Goal: Complete application form: Complete application form

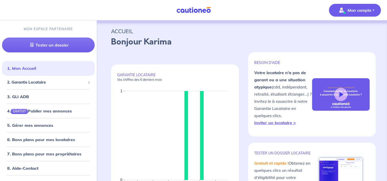
click at [358, 8] on p "Mon compte" at bounding box center [359, 10] width 24 height 6
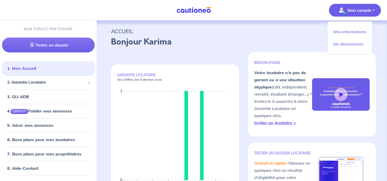
click at [258, 31] on p "ACCUEIL" at bounding box center [241, 31] width 261 height 9
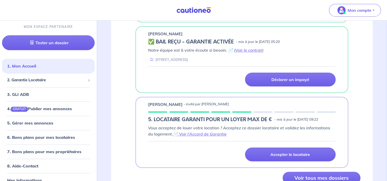
scroll to position [330, 0]
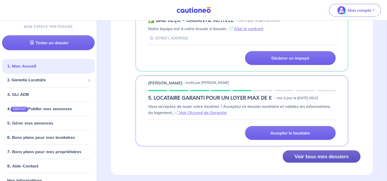
click at [300, 151] on button "Voir tous mes dossiers" at bounding box center [321, 156] width 78 height 12
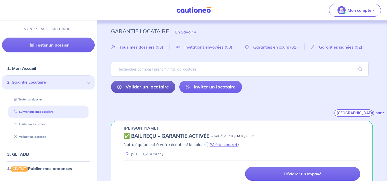
click at [152, 84] on link "Valider un locataire" at bounding box center [143, 87] width 64 height 12
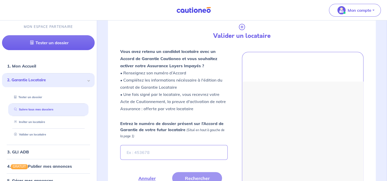
scroll to position [120, 0]
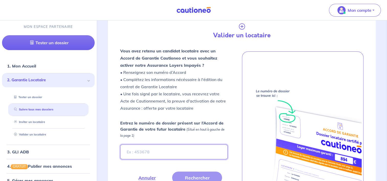
click at [146, 151] on input "Entrez le numéro de dossier présent sur l’Accord de Garantie de votre futur loc…" at bounding box center [173, 151] width 107 height 15
type input "WjlGYC"
click at [189, 175] on button "Rechercher" at bounding box center [197, 177] width 50 height 12
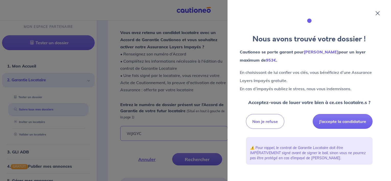
scroll to position [171, 0]
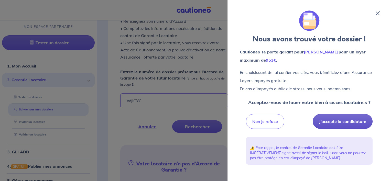
click at [342, 126] on button "J’accepte la candidature" at bounding box center [342, 121] width 60 height 15
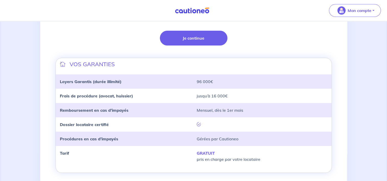
scroll to position [128, 0]
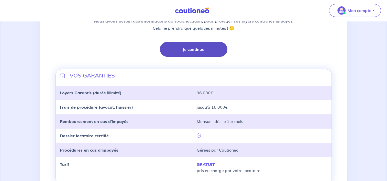
click at [198, 51] on button "Je continue" at bounding box center [193, 49] width 67 height 15
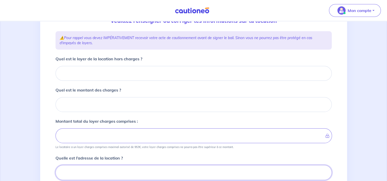
scroll to position [43, 0]
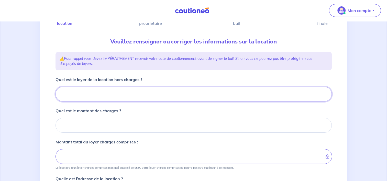
click at [112, 93] on input "Quel est le loyer de la location hors charges ?" at bounding box center [193, 94] width 276 height 15
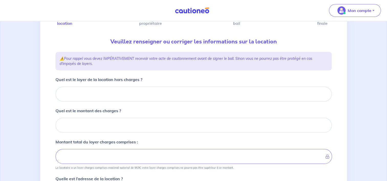
click at [95, 86] on div "Quel est le loyer de la location hors charges ?" at bounding box center [193, 88] width 276 height 25
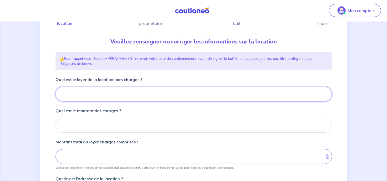
click at [95, 96] on input "Quel est le loyer de la location hors charges ?" at bounding box center [193, 94] width 276 height 15
type input "59"
type input "590"
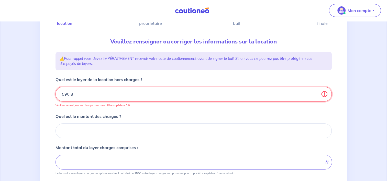
type input "590.85"
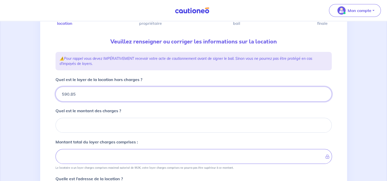
type input "590.85"
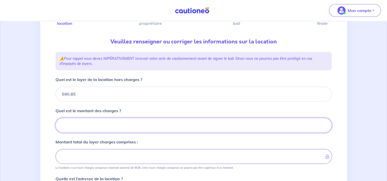
click at [113, 125] on input "Quel est le montant des charges ?" at bounding box center [193, 125] width 276 height 15
click at [74, 130] on input "Quel est le montant des charges ?" at bounding box center [193, 125] width 276 height 15
type input "16"
type input "591.85"
type input "167"
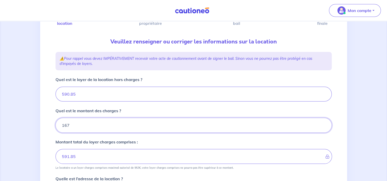
type input "606.85"
type input "757.85"
type input "167.0"
type input "590.85"
type input "167.04"
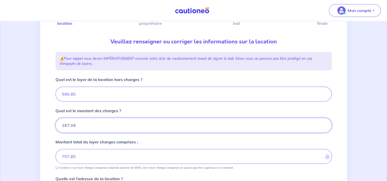
type input "757.89"
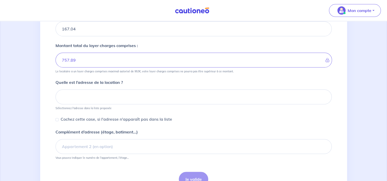
scroll to position [145, 0]
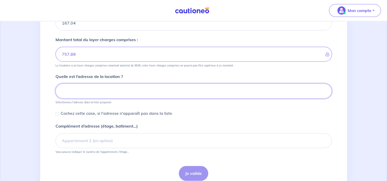
click at [118, 89] on input at bounding box center [193, 91] width 276 height 15
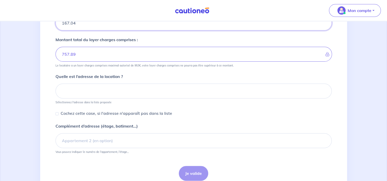
drag, startPoint x: 81, startPoint y: 25, endPoint x: 56, endPoint y: 25, distance: 25.0
click at [56, 25] on input "167.04" at bounding box center [193, 23] width 276 height 15
type input "16"
type input "591.85"
type input "161"
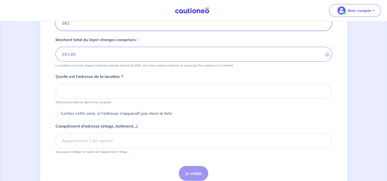
type input "606.85"
type input "751.85"
type input "161.1"
type input "590.85"
type input "161.14"
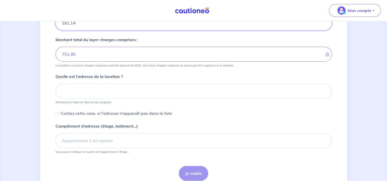
type input "751.99"
type input "161.14"
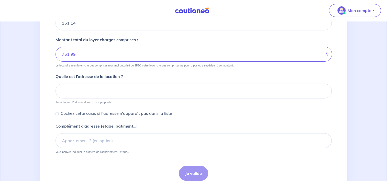
click at [81, 98] on small "Sélectionnez l'adresse dans la liste proposée" at bounding box center [193, 101] width 276 height 6
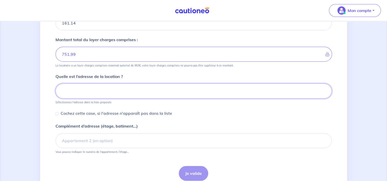
click at [81, 90] on input at bounding box center [193, 91] width 276 height 15
type input "8"
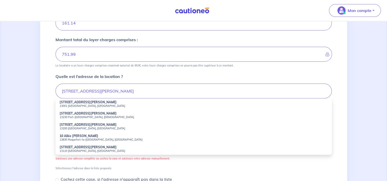
click at [86, 150] on small "13110 Port-de-Bouc, France" at bounding box center [194, 151] width 268 height 4
type input "10 Boulevard Pierre Semard, 13110 Port-de-Bouc, France"
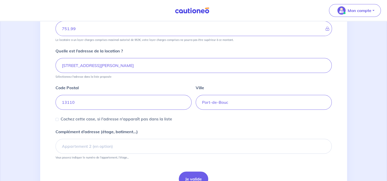
scroll to position [196, 0]
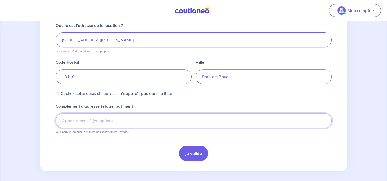
click at [85, 122] on input "Complément d’adresse (étage, batiment...)" at bounding box center [193, 120] width 276 height 15
click at [153, 114] on input "corniche de caronte bat 13" at bounding box center [193, 120] width 276 height 15
type input "corniche de caronte bat 13 porte 3a21"
click at [190, 156] on button "Je valide" at bounding box center [193, 153] width 29 height 15
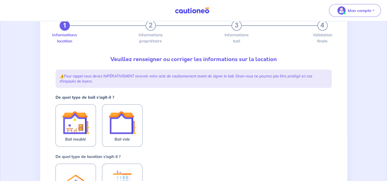
scroll to position [26, 0]
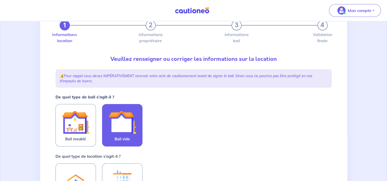
click at [130, 114] on img at bounding box center [122, 122] width 28 height 28
click at [0, 0] on input "Bail vide" at bounding box center [0, 0] width 0 height 0
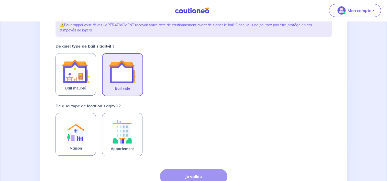
scroll to position [77, 0]
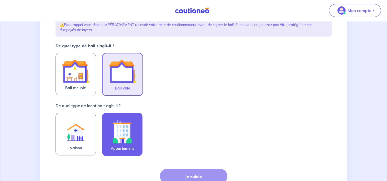
click at [111, 140] on img at bounding box center [122, 131] width 28 height 28
click at [0, 0] on input "Appartement" at bounding box center [0, 0] width 0 height 0
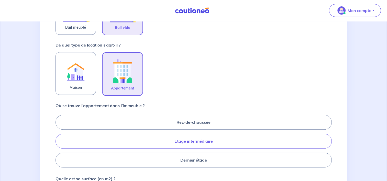
scroll to position [153, 0]
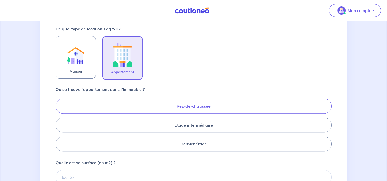
click at [202, 109] on label "Rez-de-chaussée" at bounding box center [193, 106] width 276 height 15
click at [59, 123] on input "Rez-de-chaussée" at bounding box center [56, 124] width 3 height 3
radio input "true"
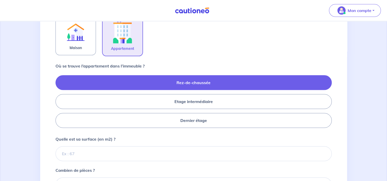
scroll to position [204, 0]
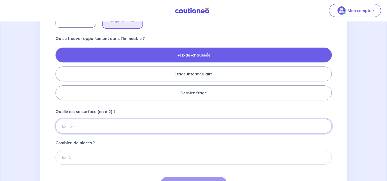
click at [126, 123] on input "Quelle est sa surface (en m2) ?" at bounding box center [193, 126] width 276 height 15
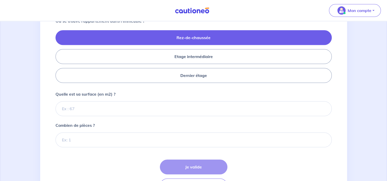
scroll to position [230, 0]
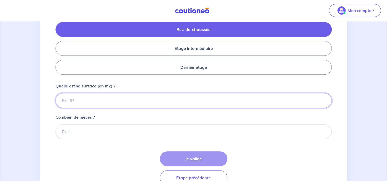
click at [147, 96] on input "Quelle est sa surface (en m2) ?" at bounding box center [193, 100] width 276 height 15
type input "61"
type input "61.03"
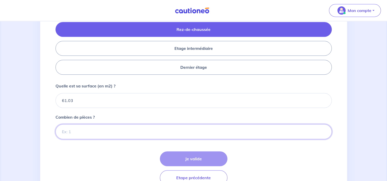
click at [123, 128] on input "Combien de pièces ?" at bounding box center [193, 131] width 276 height 15
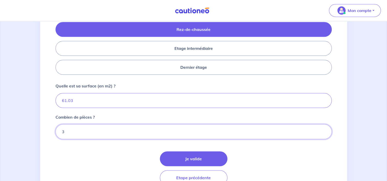
type input "3"
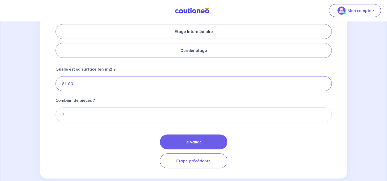
scroll to position [255, 0]
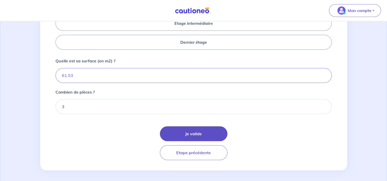
click at [178, 130] on button "Je valide" at bounding box center [193, 133] width 67 height 15
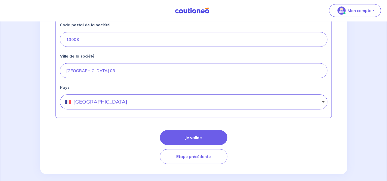
scroll to position [251, 0]
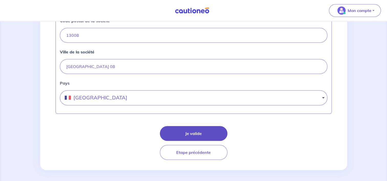
click at [207, 133] on button "Je valide" at bounding box center [193, 133] width 67 height 15
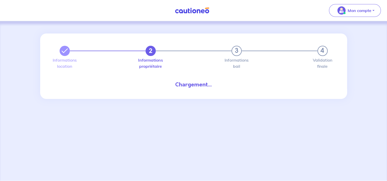
select select "FR"
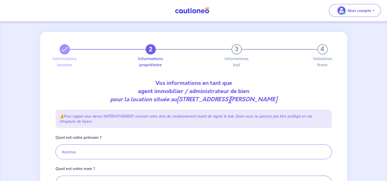
scroll to position [51, 0]
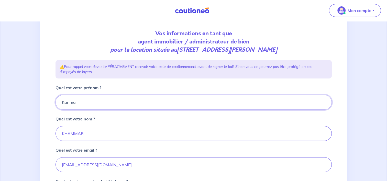
drag, startPoint x: 93, startPoint y: 101, endPoint x: 38, endPoint y: 98, distance: 55.3
click at [38, 98] on div "2 3 4 Informations location Informations propriétaire Informations bail Validat…" at bounding box center [193, 121] width 387 height 302
type input "r"
type input "STEPHANIE"
type input "RAMIANDRISOA"
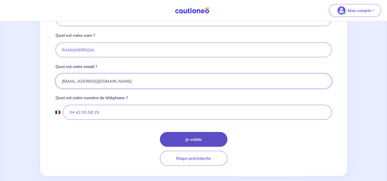
scroll to position [141, 0]
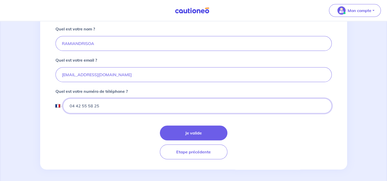
drag, startPoint x: 124, startPoint y: 107, endPoint x: 88, endPoint y: 105, distance: 36.3
click at [88, 105] on input "04 42 55 58 25" at bounding box center [197, 105] width 268 height 15
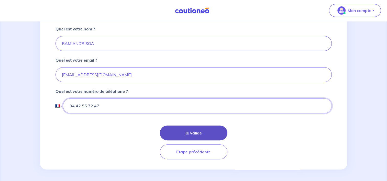
type input "04 42 55 72 47"
click at [203, 132] on button "Je valide" at bounding box center [193, 132] width 67 height 15
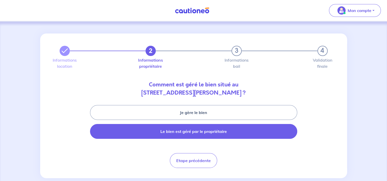
click at [208, 132] on button "Le bien est géré par le propriétaire" at bounding box center [193, 131] width 207 height 15
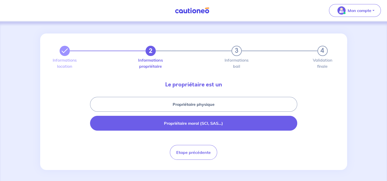
click at [203, 127] on button "Propriétaire moral (SCI, SAS...)" at bounding box center [193, 123] width 207 height 15
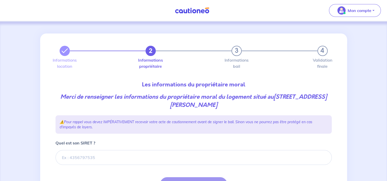
scroll to position [26, 0]
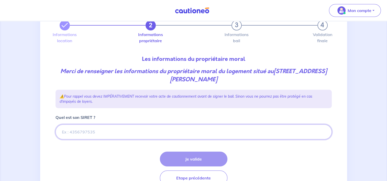
click at [94, 132] on input "Quel est son SIRET ?" at bounding box center [193, 131] width 276 height 15
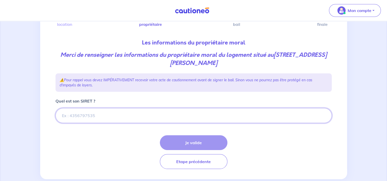
scroll to position [51, 0]
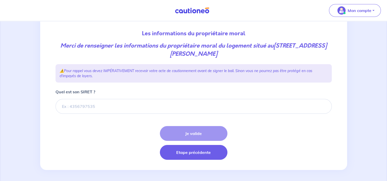
click at [207, 149] on button "Etape précédente" at bounding box center [193, 152] width 67 height 15
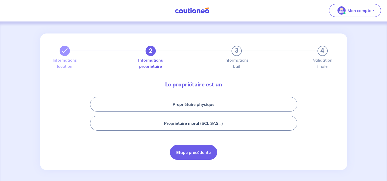
click at [204, 153] on button "Etape précédente" at bounding box center [193, 152] width 47 height 15
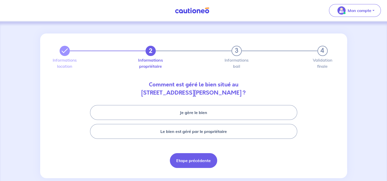
click at [202, 160] on button "Etape précédente" at bounding box center [193, 160] width 47 height 15
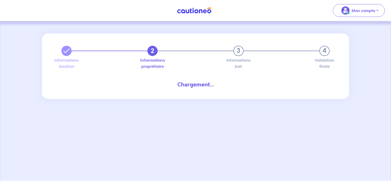
select select "FR"
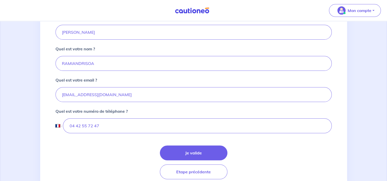
scroll to position [141, 0]
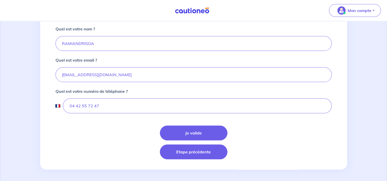
click at [193, 150] on button "Etape précédente" at bounding box center [193, 151] width 67 height 15
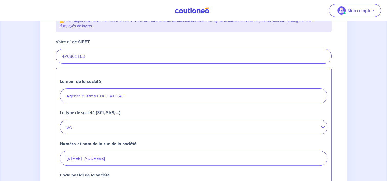
scroll to position [102, 0]
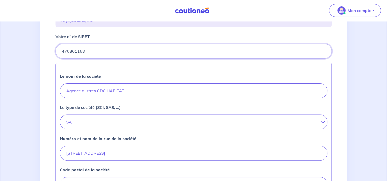
click at [88, 51] on input "Votre n° de SIRET" at bounding box center [193, 51] width 276 height 15
drag, startPoint x: 106, startPoint y: 52, endPoint x: 50, endPoint y: 53, distance: 56.2
click at [50, 53] on div "2 3 4 Informations location Informations propriétaire Informations bail Validat…" at bounding box center [193, 125] width 307 height 388
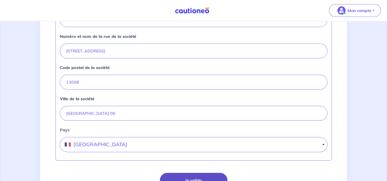
scroll to position [251, 0]
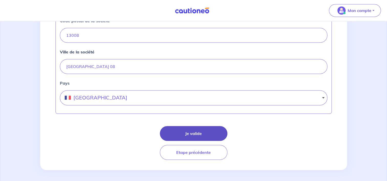
click at [207, 129] on button "Je valide" at bounding box center [193, 133] width 67 height 15
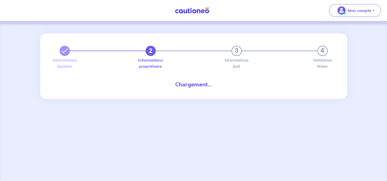
select select "FR"
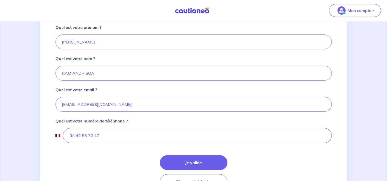
scroll to position [128, 0]
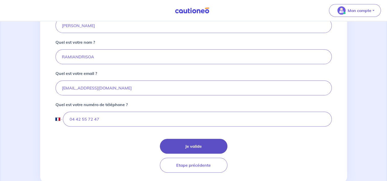
click at [203, 143] on button "Je valide" at bounding box center [193, 146] width 67 height 15
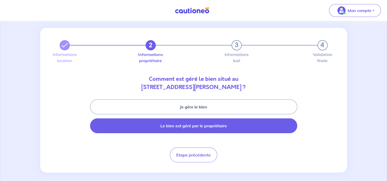
scroll to position [9, 0]
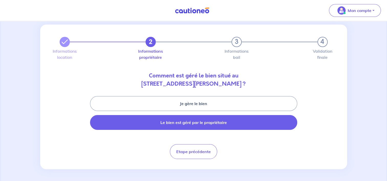
click at [190, 124] on button "Le bien est géré par le propriétaire" at bounding box center [193, 122] width 207 height 15
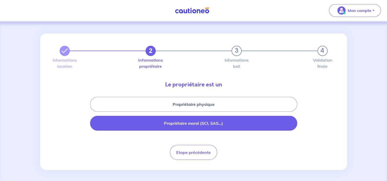
click at [198, 125] on button "Propriétaire moral (SCI, SAS...)" at bounding box center [193, 123] width 207 height 15
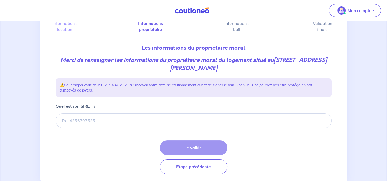
scroll to position [51, 0]
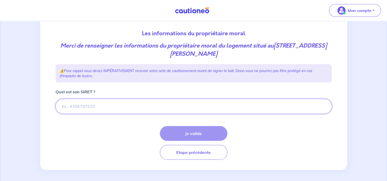
click at [107, 108] on input "Quel est son SIRET ?" at bounding box center [193, 106] width 276 height 15
paste input "470801168"
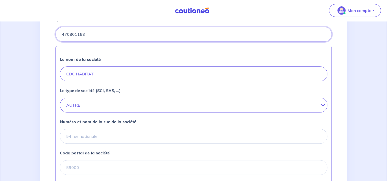
scroll to position [128, 0]
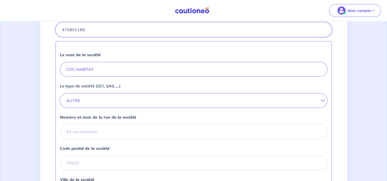
type input "470801168"
click at [193, 102] on button "AUTRE" at bounding box center [193, 100] width 267 height 15
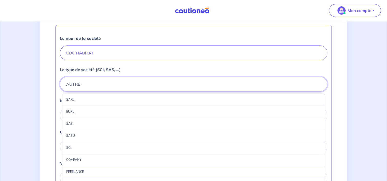
scroll to position [153, 0]
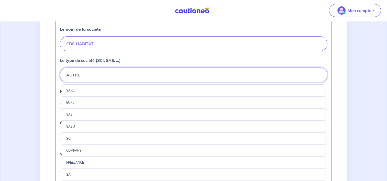
click at [199, 74] on button "AUTRE" at bounding box center [193, 74] width 267 height 15
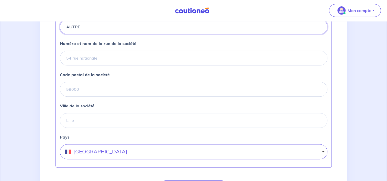
scroll to position [204, 0]
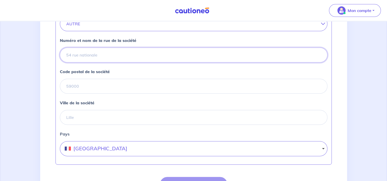
click at [176, 54] on input "Numéro et nom de la rue de la société" at bounding box center [193, 55] width 267 height 15
type input "22 ALLEE RAY GRASSY 13008 MARSEILLE"
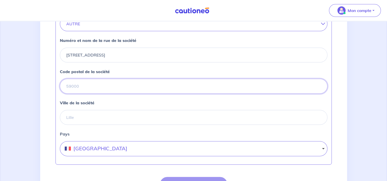
type input "13008"
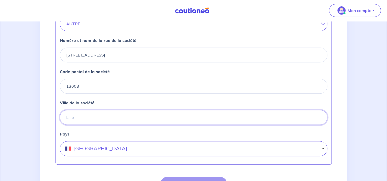
type input "MARSEILLE 08"
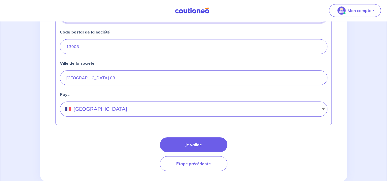
scroll to position [255, 0]
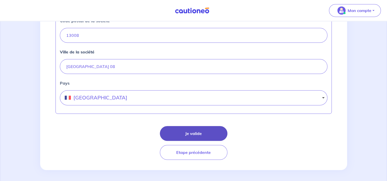
click at [187, 130] on button "Je valide" at bounding box center [193, 133] width 67 height 15
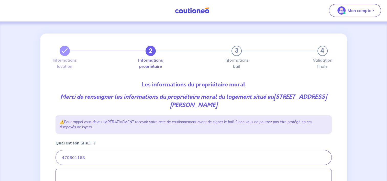
select select "FR"
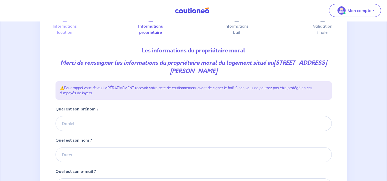
scroll to position [26, 0]
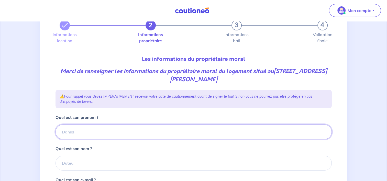
click at [215, 130] on input "Quel est son prénom ?" at bounding box center [193, 131] width 276 height 15
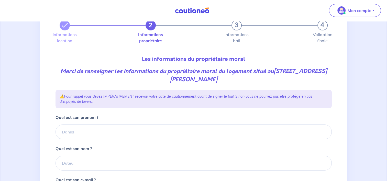
click at [367, 106] on div "2 3 4 Informations location Informations propriétaire Informations bail Validat…" at bounding box center [193, 180] width 387 height 368
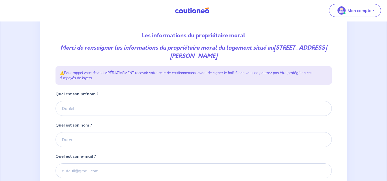
scroll to position [51, 0]
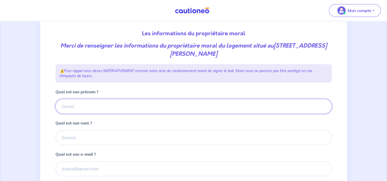
click at [130, 105] on input "Quel est son prénom ?" at bounding box center [193, 106] width 276 height 15
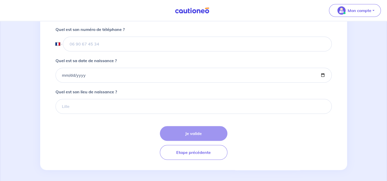
scroll to position [207, 0]
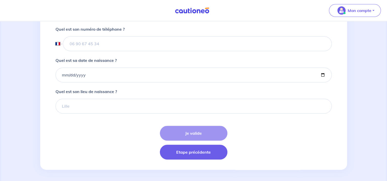
click at [190, 155] on button "Etape précédente" at bounding box center [193, 152] width 67 height 15
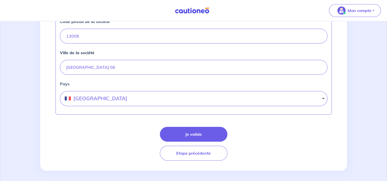
scroll to position [255, 0]
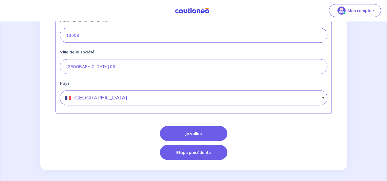
click at [194, 151] on button "Etape précédente" at bounding box center [193, 152] width 67 height 15
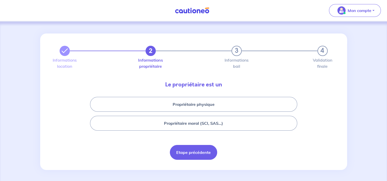
click at [191, 149] on button "Etape précédente" at bounding box center [193, 152] width 47 height 15
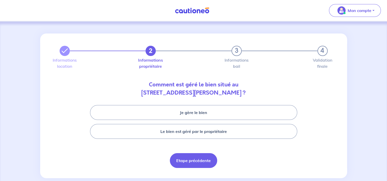
click at [189, 157] on button "Etape précédente" at bounding box center [193, 160] width 47 height 15
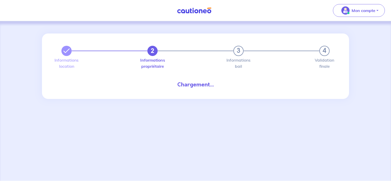
select select "FR"
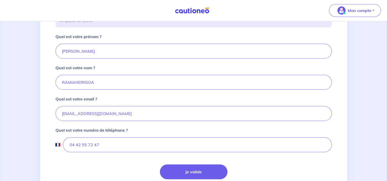
scroll to position [128, 0]
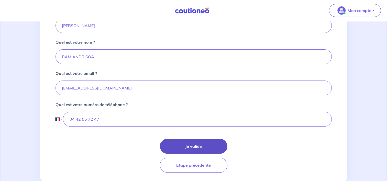
click at [198, 145] on button "Je valide" at bounding box center [193, 146] width 67 height 15
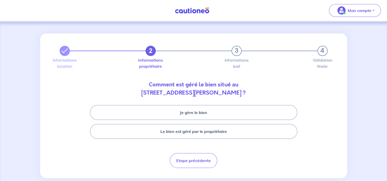
scroll to position [9, 0]
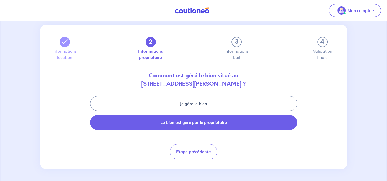
click at [202, 125] on button "Le bien est géré par le propriétaire" at bounding box center [193, 122] width 207 height 15
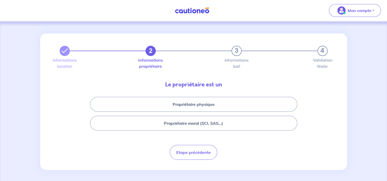
click at [202, 125] on button "Propriétaire moral (SCI, SAS...)" at bounding box center [193, 123] width 207 height 15
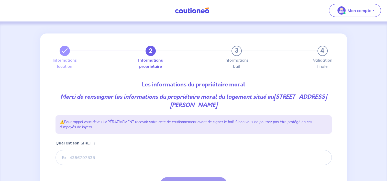
scroll to position [51, 0]
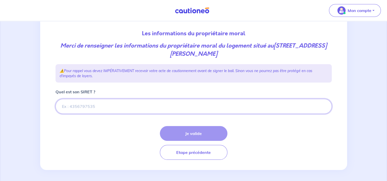
click at [200, 108] on input "Quel est son SIRET ?" at bounding box center [193, 106] width 276 height 15
paste input "470801168"
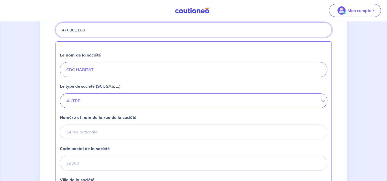
scroll to position [128, 0]
type input "470801168"
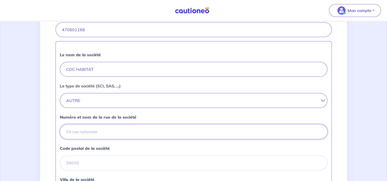
click at [103, 126] on input "Numéro et nom de la rue de la société" at bounding box center [193, 131] width 267 height 15
type input "22 ALLEE RAY GRASSY 13008 MARSEILLE"
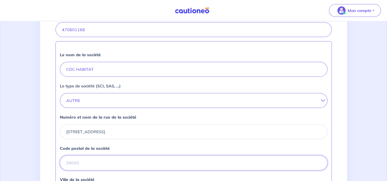
type input "13008"
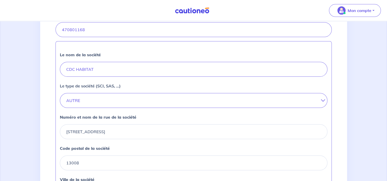
type input "MARSEILLE 08"
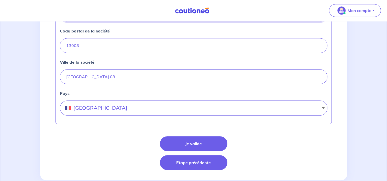
scroll to position [255, 0]
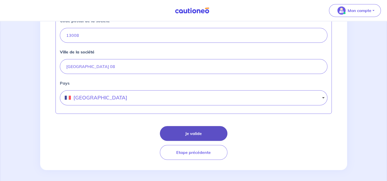
click at [200, 132] on button "Je valide" at bounding box center [193, 133] width 67 height 15
select select "FR"
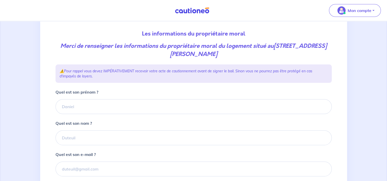
scroll to position [51, 0]
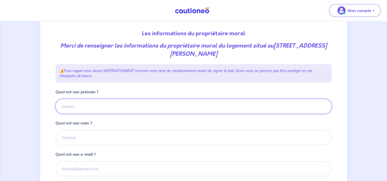
click at [150, 109] on input "Quel est son prénom ?" at bounding box center [193, 106] width 276 height 15
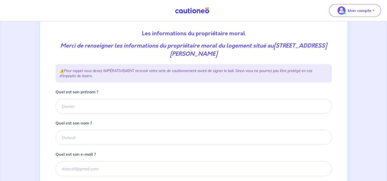
click at [247, 124] on div "Quel est son nom ?" at bounding box center [193, 132] width 276 height 25
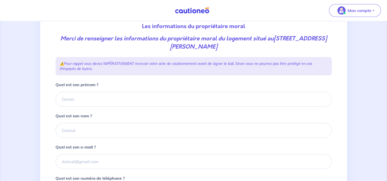
scroll to position [0, 0]
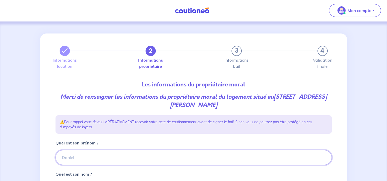
click at [145, 156] on input "Quel est son prénom ?" at bounding box center [193, 157] width 276 height 15
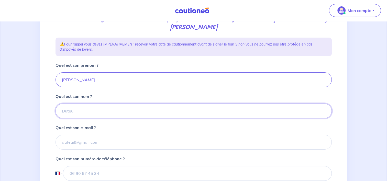
scroll to position [98, 0]
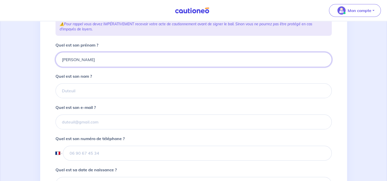
drag, startPoint x: 107, startPoint y: 58, endPoint x: 76, endPoint y: 60, distance: 31.5
click at [76, 60] on input "PIERRE FOURNON" at bounding box center [193, 59] width 276 height 15
type input "PIERRE"
click at [55, 92] on div "2 3 4 Informations location Informations propriétaire Informations bail Validat…" at bounding box center [193, 105] width 282 height 339
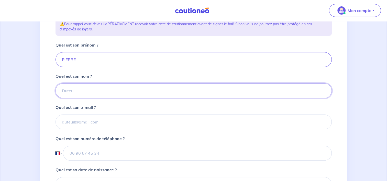
click at [64, 91] on input "Quel est son nom ?" at bounding box center [193, 90] width 276 height 15
type input "FOURNON"
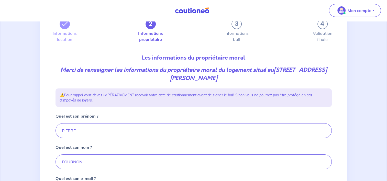
scroll to position [0, 0]
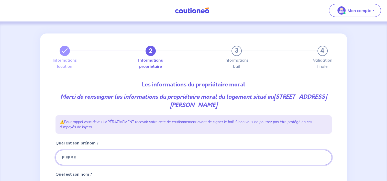
drag, startPoint x: 82, startPoint y: 159, endPoint x: 52, endPoint y: 159, distance: 30.4
type input "CDC HABITAT"
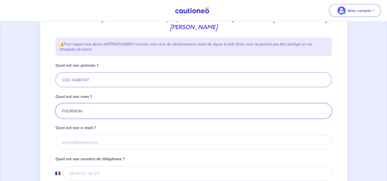
scroll to position [98, 0]
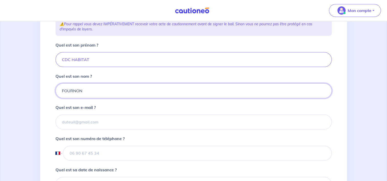
type input "V"
type input "CDC HABITAT"
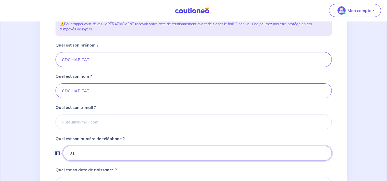
type input "0"
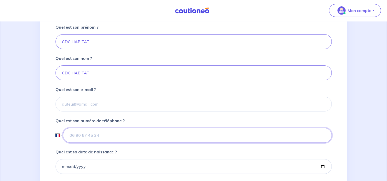
scroll to position [149, 0]
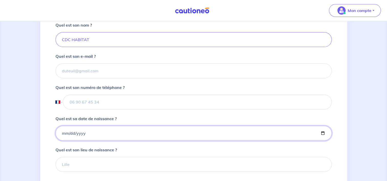
click at [88, 136] on input "Quel est sa date de naissance ?" at bounding box center [193, 133] width 276 height 15
type input "2000-01-01"
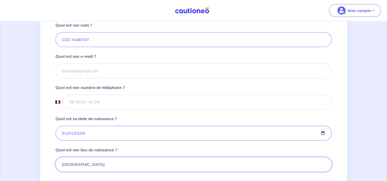
type input "PARIS"
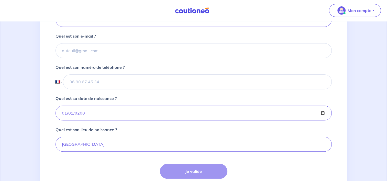
scroll to position [131, 0]
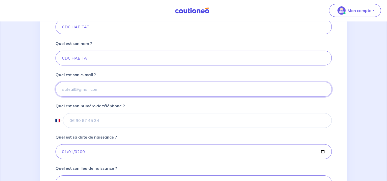
click at [84, 90] on input "Quel est son e-mail ?" at bounding box center [193, 89] width 276 height 15
type input "stephanie.ramiandrisoa@cdc-habitat.fr"
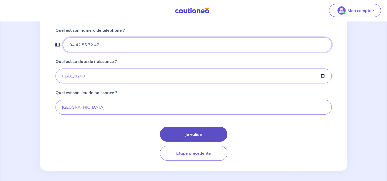
scroll to position [207, 0]
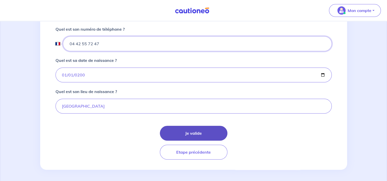
type input "04 42 55 72 47"
click at [203, 135] on button "Je valide" at bounding box center [193, 133] width 67 height 15
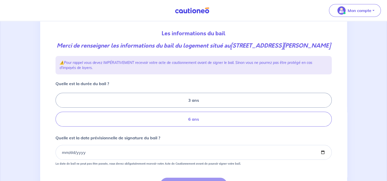
scroll to position [77, 0]
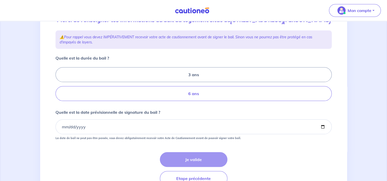
click at [193, 99] on label "6 ans" at bounding box center [193, 93] width 276 height 15
click at [59, 86] on input "6 ans" at bounding box center [56, 84] width 3 height 3
radio input "true"
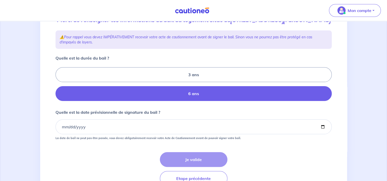
scroll to position [102, 0]
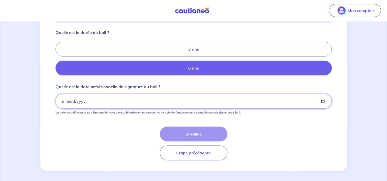
click at [114, 109] on input "Quelle est la date prévisionnelle de signature du bail ?" at bounding box center [193, 101] width 276 height 15
click at [71, 109] on input "Quelle est la date prévisionnelle de signature du bail ?" at bounding box center [193, 101] width 276 height 15
click at [62, 108] on input "Quelle est la date prévisionnelle de signature du bail ?" at bounding box center [193, 101] width 276 height 15
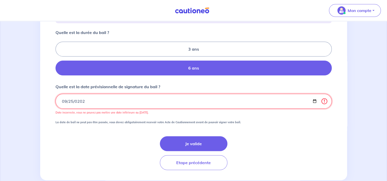
type input "2025-09-25"
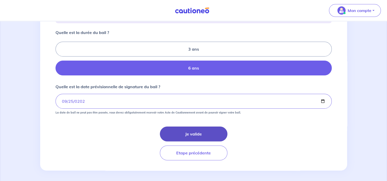
click at [192, 137] on button "Je valide" at bounding box center [193, 134] width 67 height 15
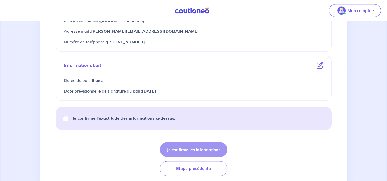
scroll to position [307, 0]
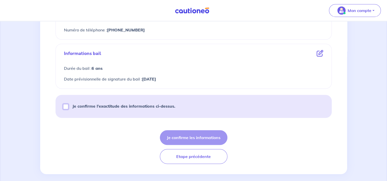
click at [64, 104] on input "Je confirme l’exactitude des informations ci-dessus." at bounding box center [65, 106] width 5 height 5
checkbox input "true"
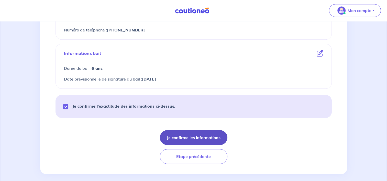
click at [189, 136] on button "Je confirme les informations" at bounding box center [193, 137] width 67 height 15
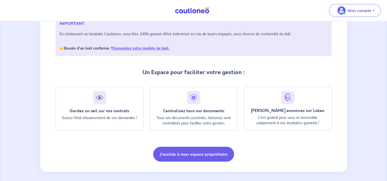
scroll to position [85, 0]
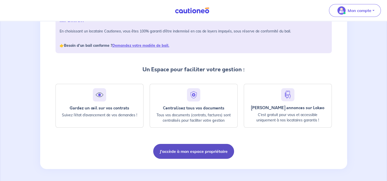
click at [219, 149] on button "J'accède à mon espace propriétaire" at bounding box center [193, 151] width 81 height 15
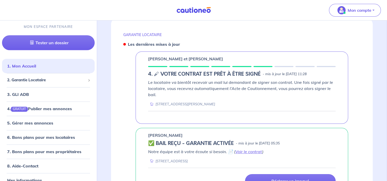
scroll to position [204, 0]
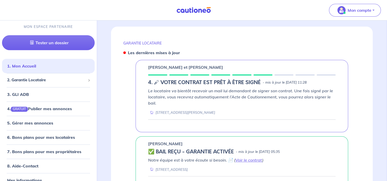
click at [238, 89] on em "Le locataire va bientôt recevoir un mail lui demandant de signer son contrat. U…" at bounding box center [240, 96] width 185 height 17
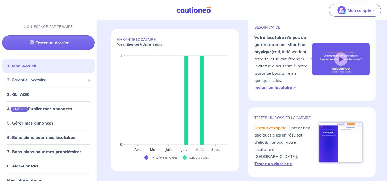
scroll to position [0, 0]
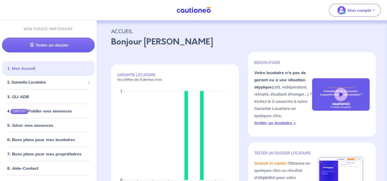
click at [32, 69] on link "1. Mon Accueil" at bounding box center [21, 68] width 28 height 5
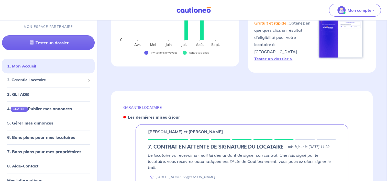
scroll to position [128, 0]
